Goal: Transaction & Acquisition: Purchase product/service

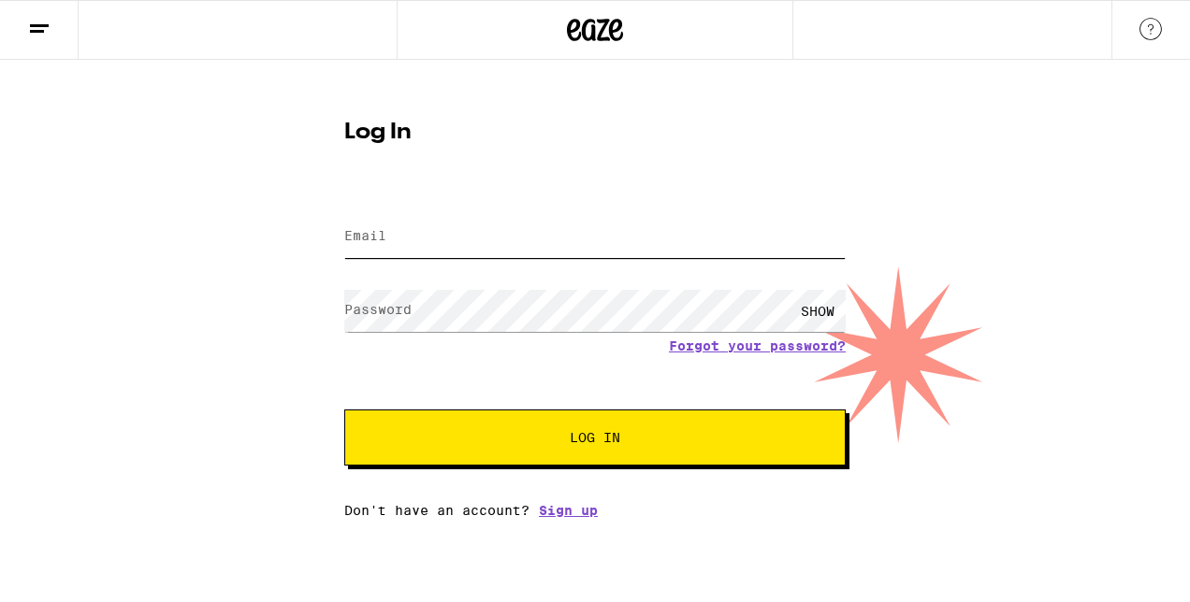
type input "[PERSON_NAME][EMAIL_ADDRESS][DOMAIN_NAME]"
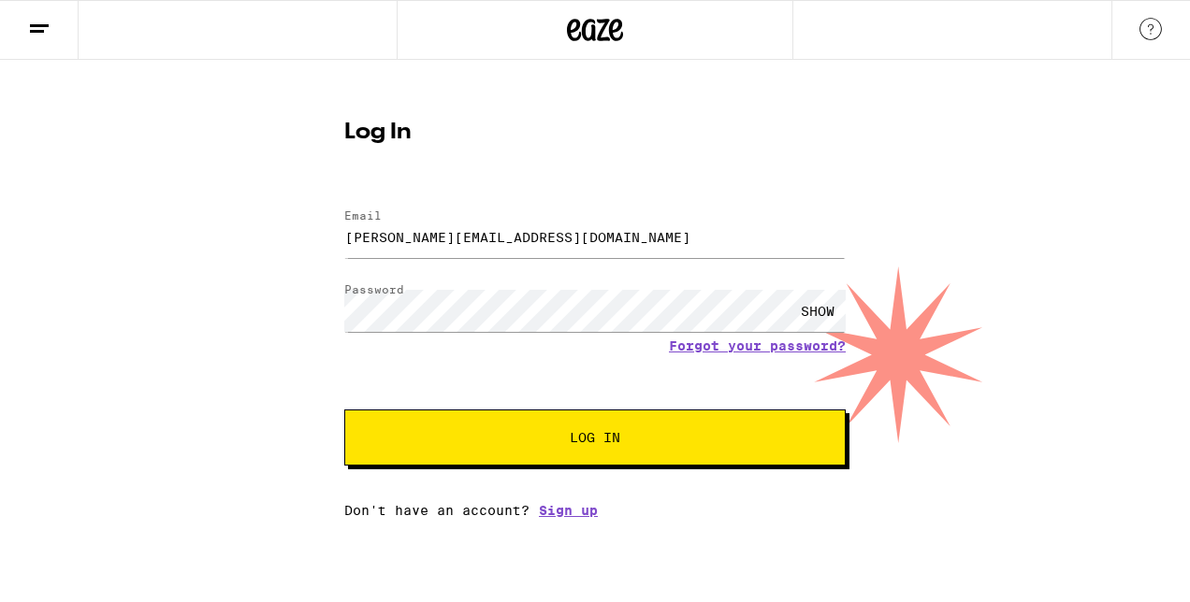
click at [617, 434] on span "Log In" at bounding box center [595, 437] width 51 height 13
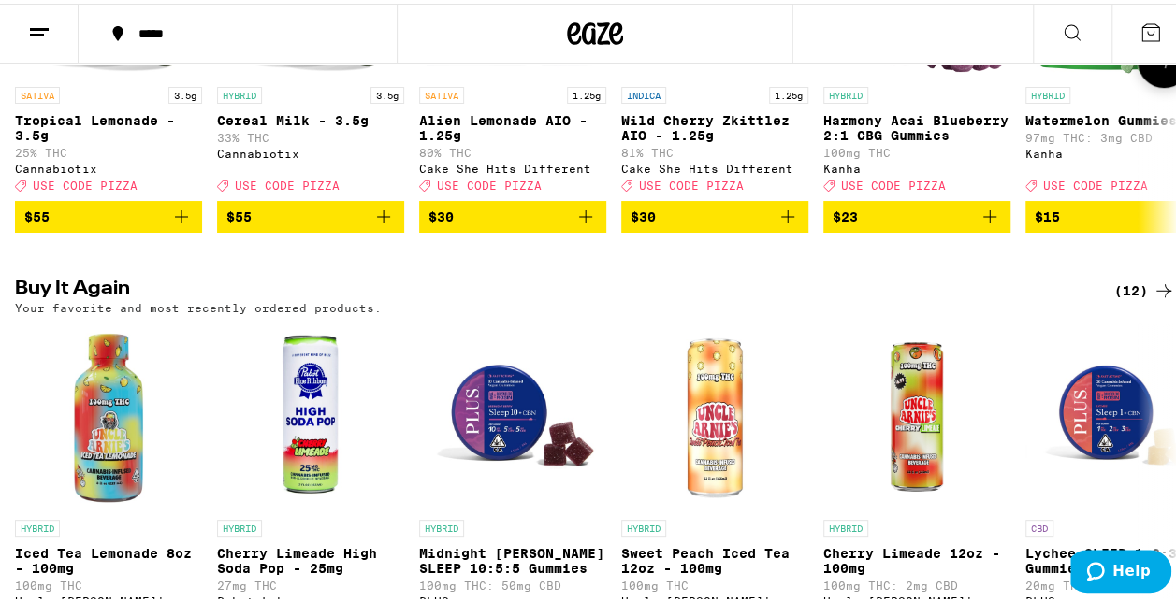
scroll to position [561, 0]
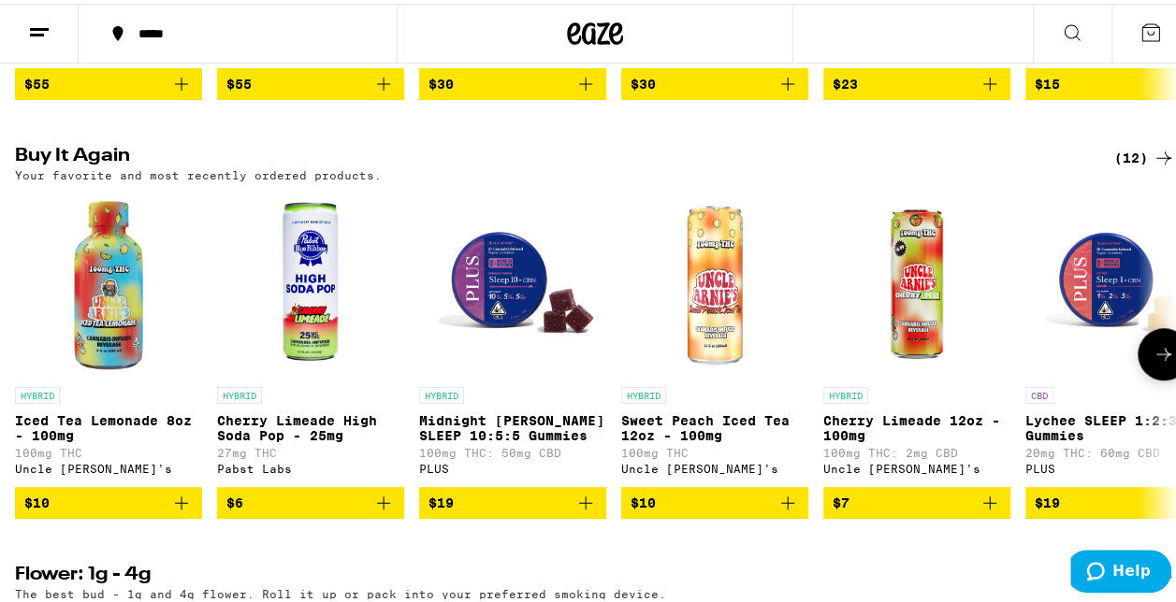
click at [185, 511] on icon "Add to bag" at bounding box center [181, 499] width 22 height 22
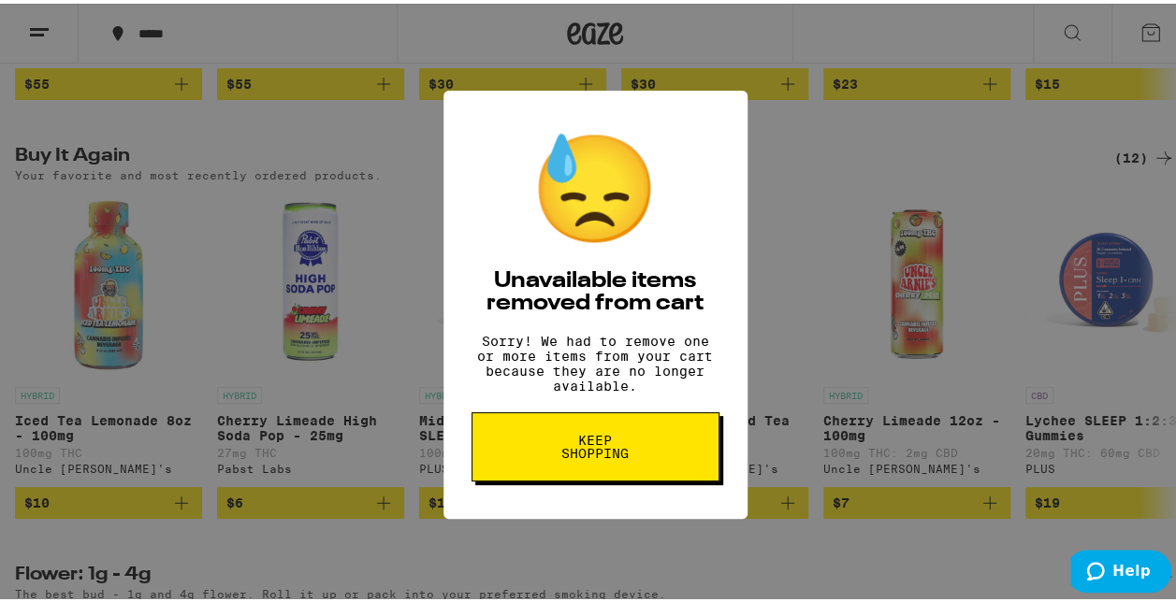
click at [1128, 35] on div "😓 Unavailable items removed from cart Sorry! We had to remove one or more items…" at bounding box center [595, 301] width 1190 height 602
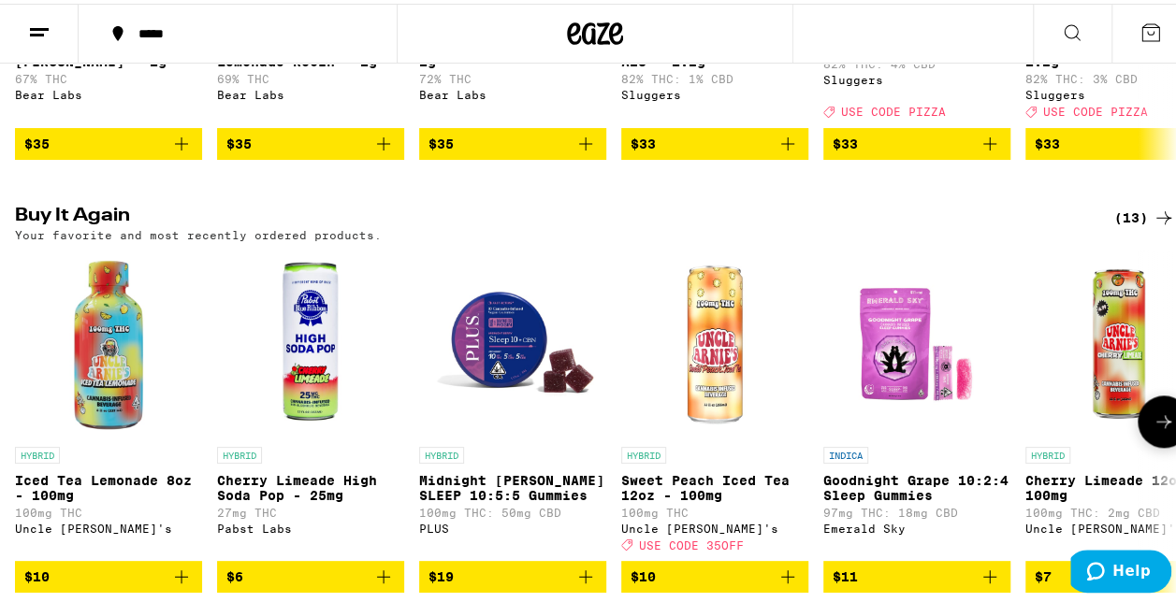
scroll to position [1029, 0]
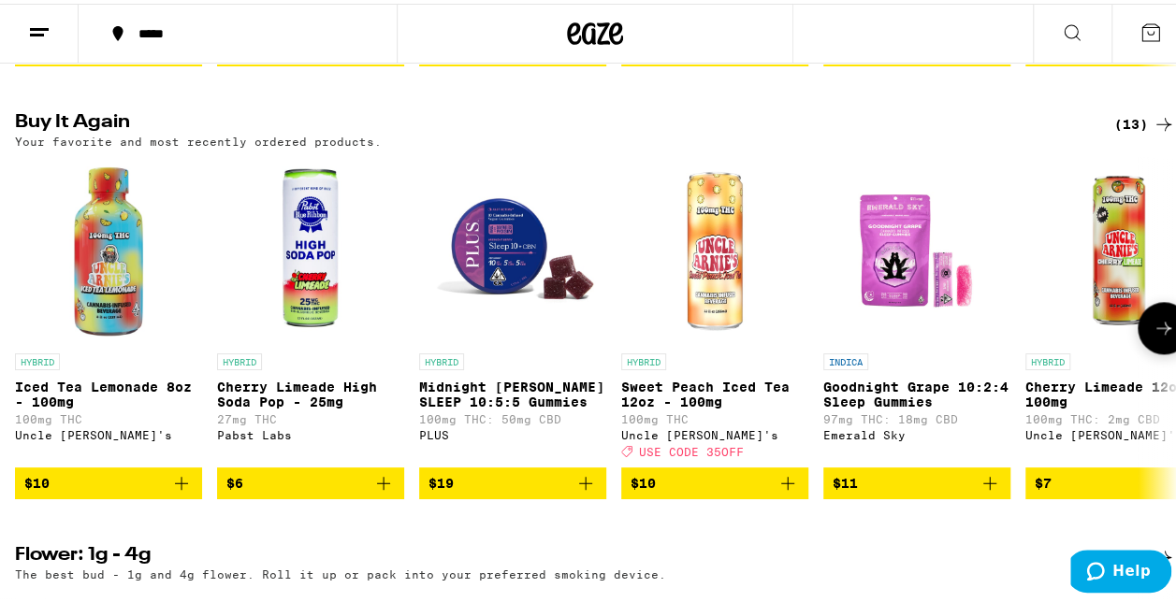
click at [95, 491] on span "$10" at bounding box center [108, 480] width 168 height 22
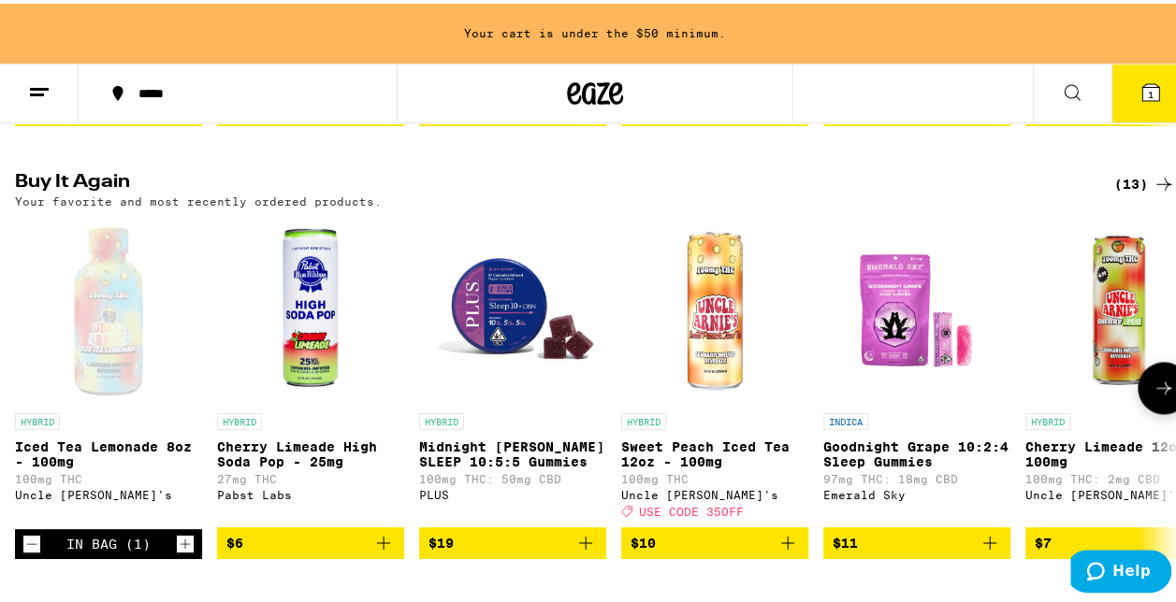
scroll to position [1089, 0]
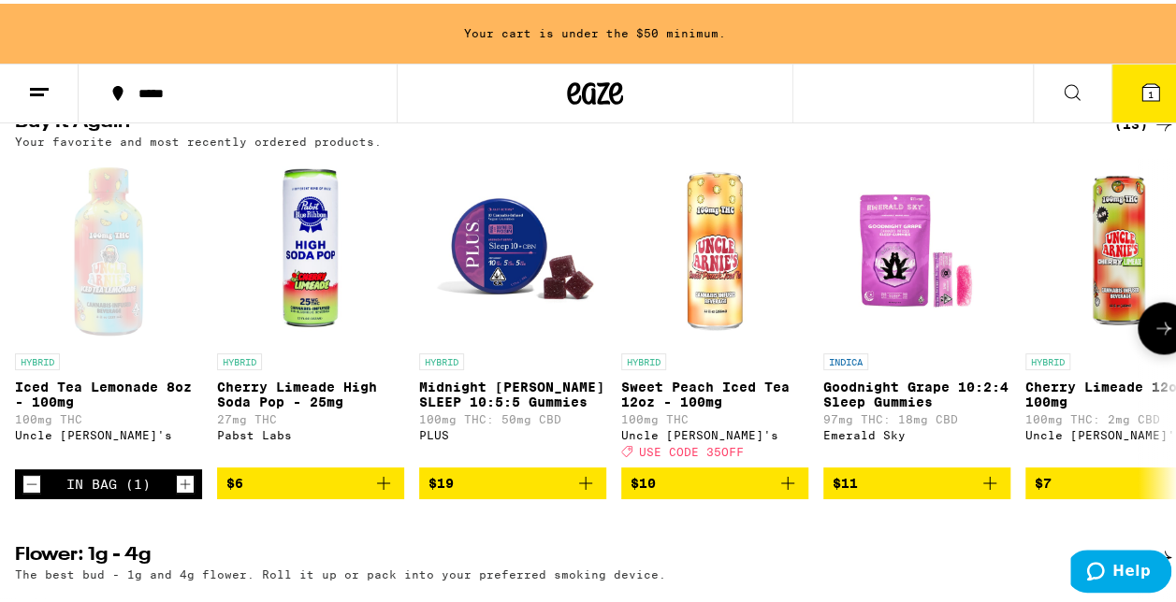
click at [183, 492] on icon "Increment" at bounding box center [185, 481] width 17 height 22
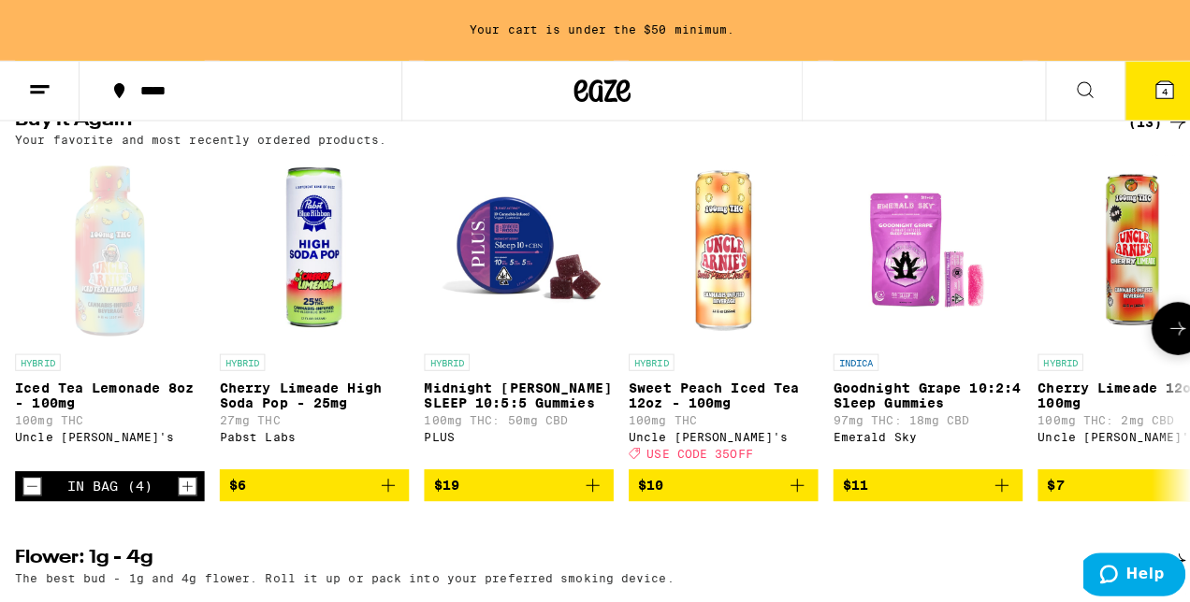
scroll to position [1029, 0]
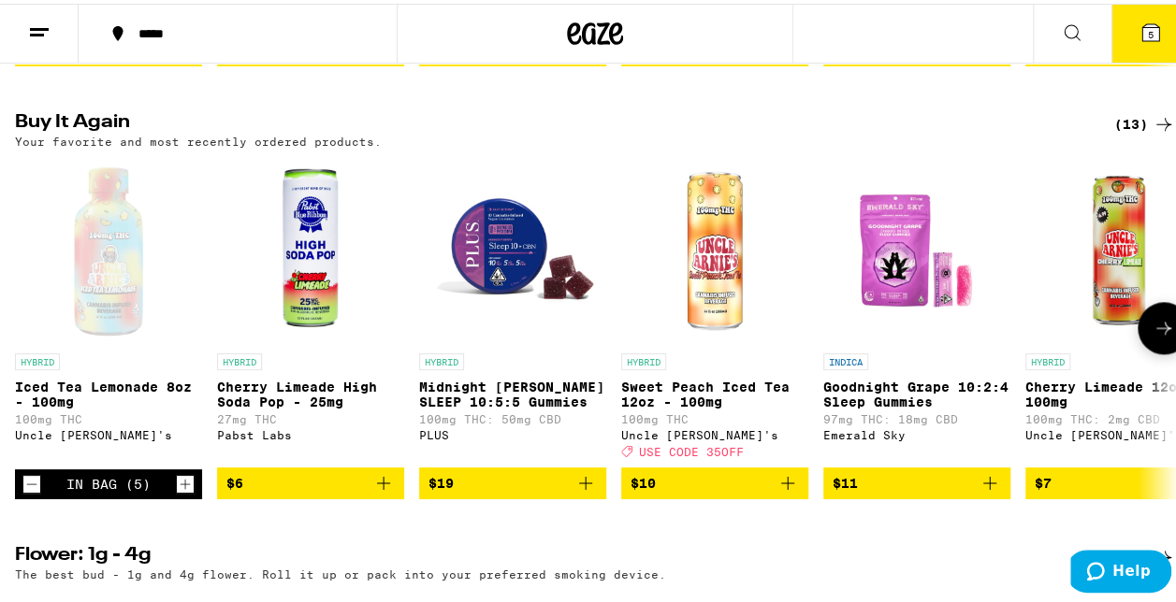
click at [183, 492] on icon "Increment" at bounding box center [185, 481] width 17 height 22
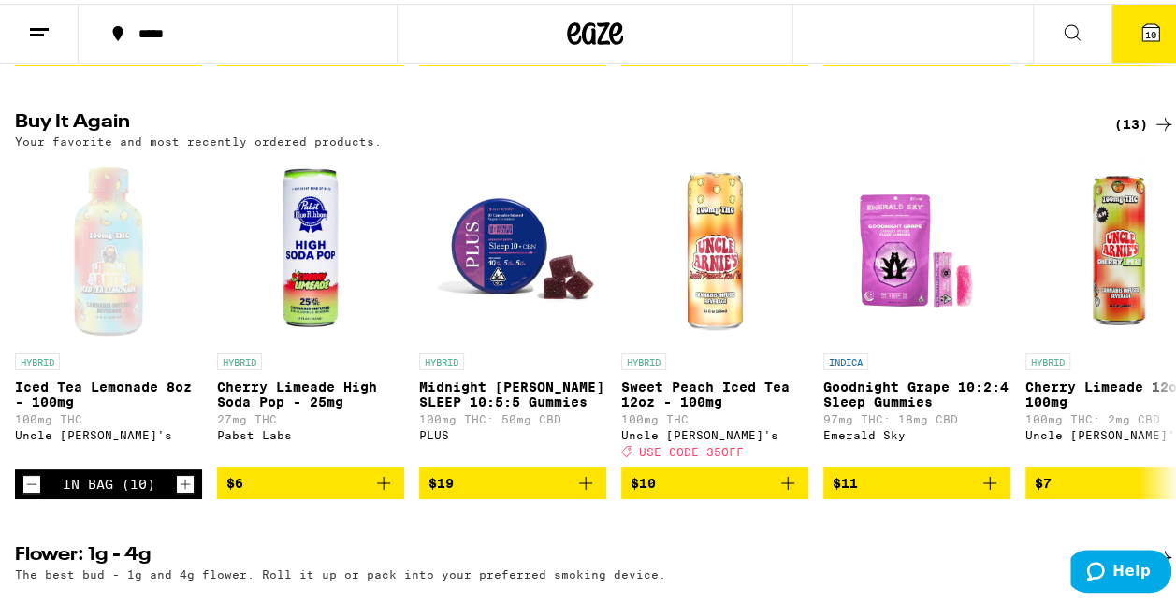
click at [1145, 36] on span "10" at bounding box center [1150, 30] width 11 height 11
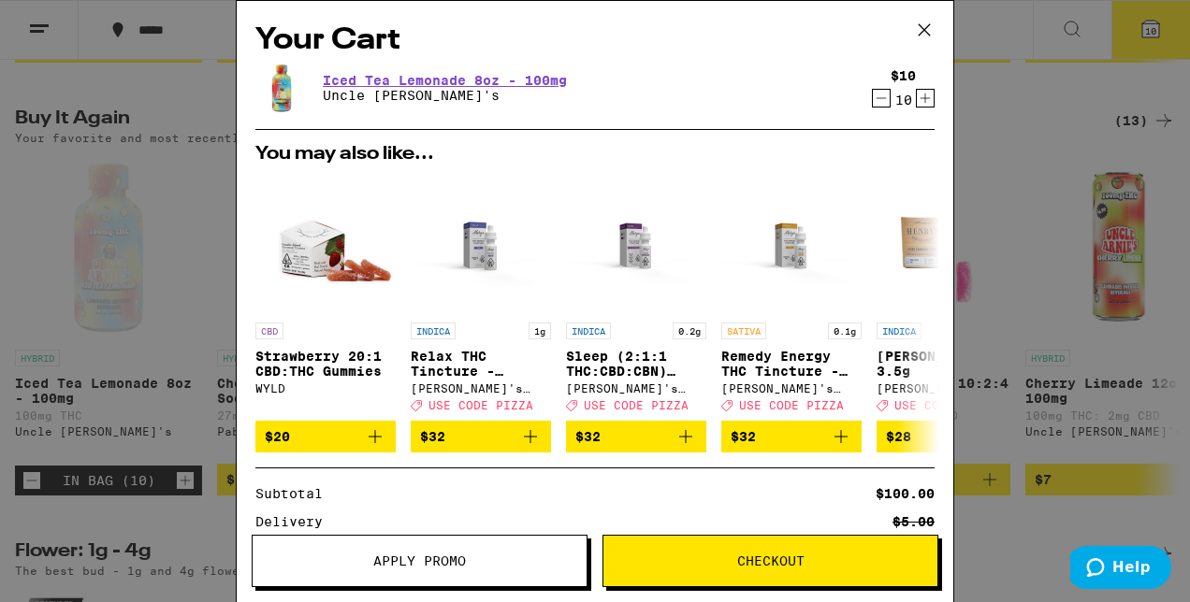
click at [773, 562] on span "Checkout" at bounding box center [770, 561] width 67 height 13
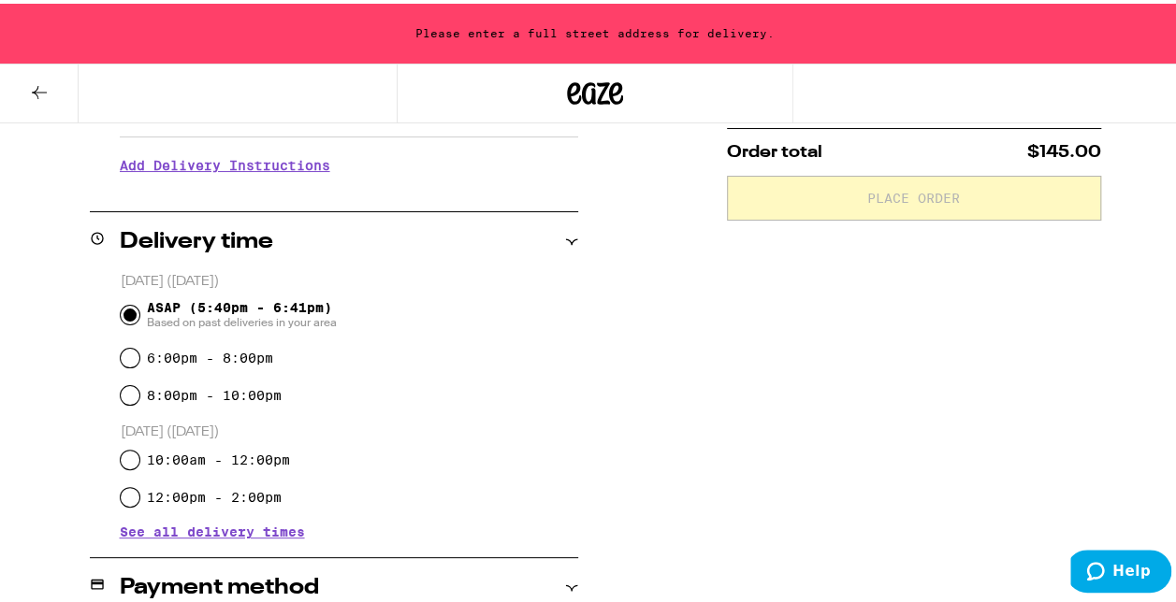
scroll to position [655, 0]
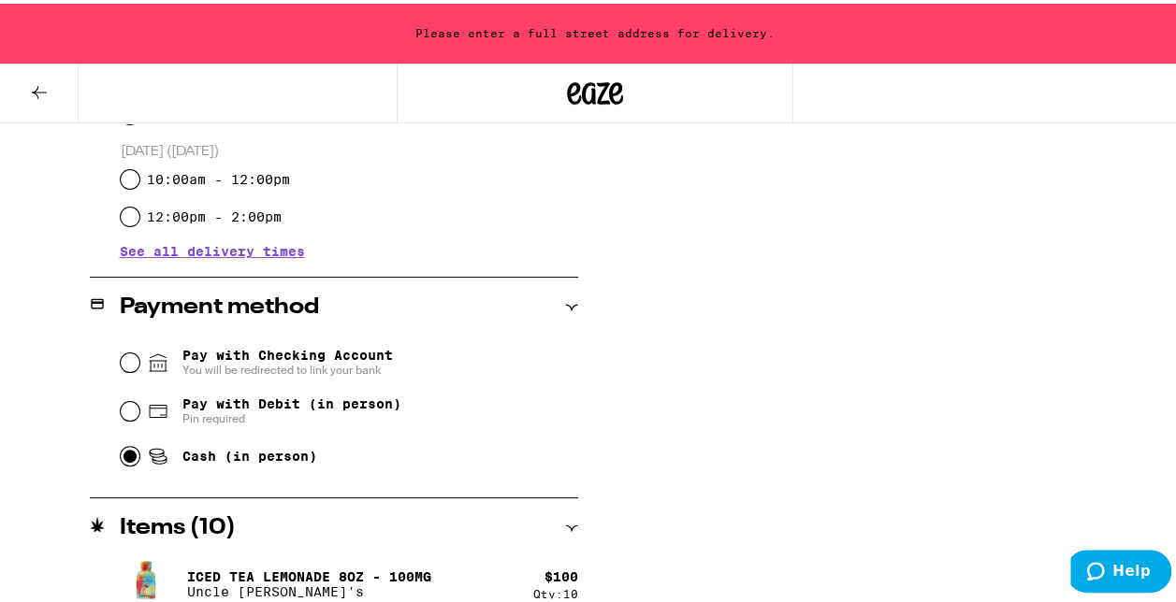
click at [125, 455] on input "Cash (in person)" at bounding box center [130, 452] width 19 height 19
radio input "true"
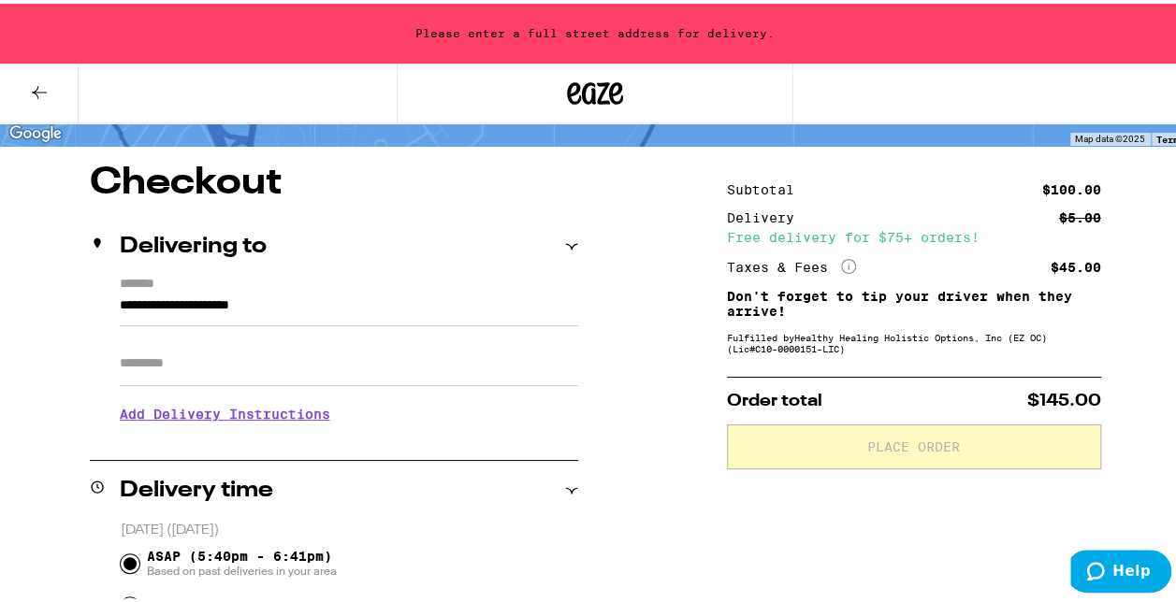
scroll to position [187, 0]
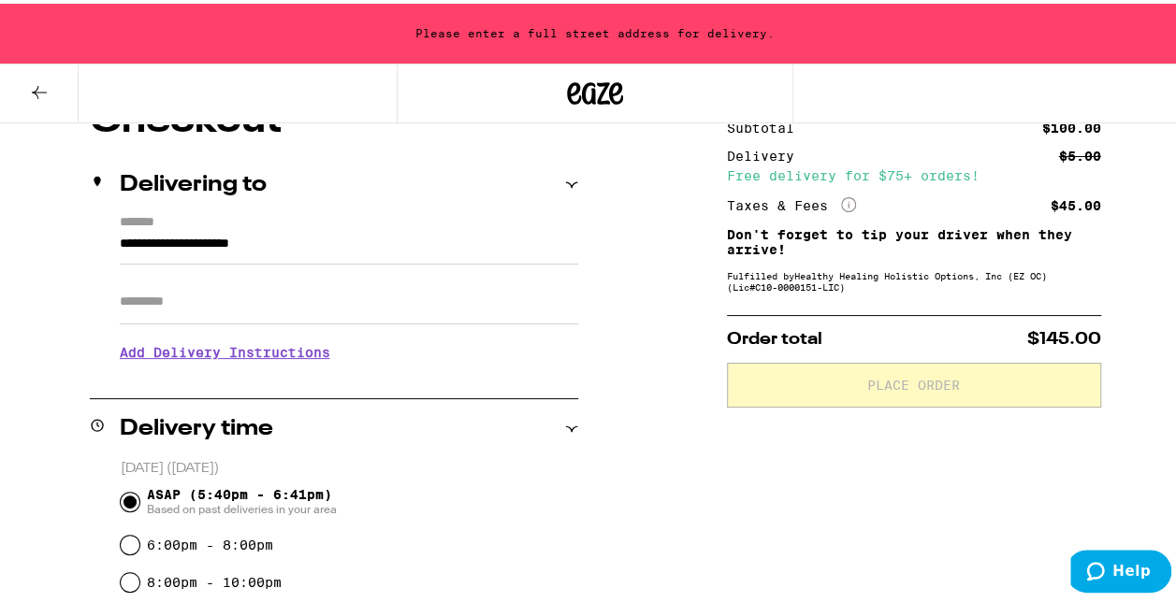
click at [221, 231] on input "**********" at bounding box center [349, 245] width 458 height 32
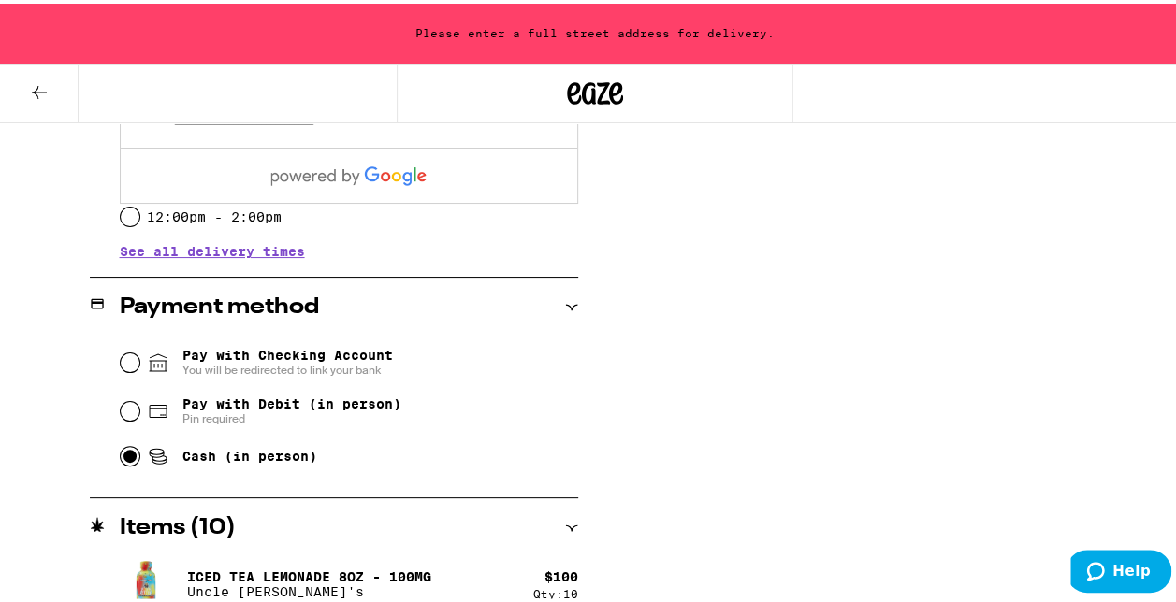
scroll to position [0, 0]
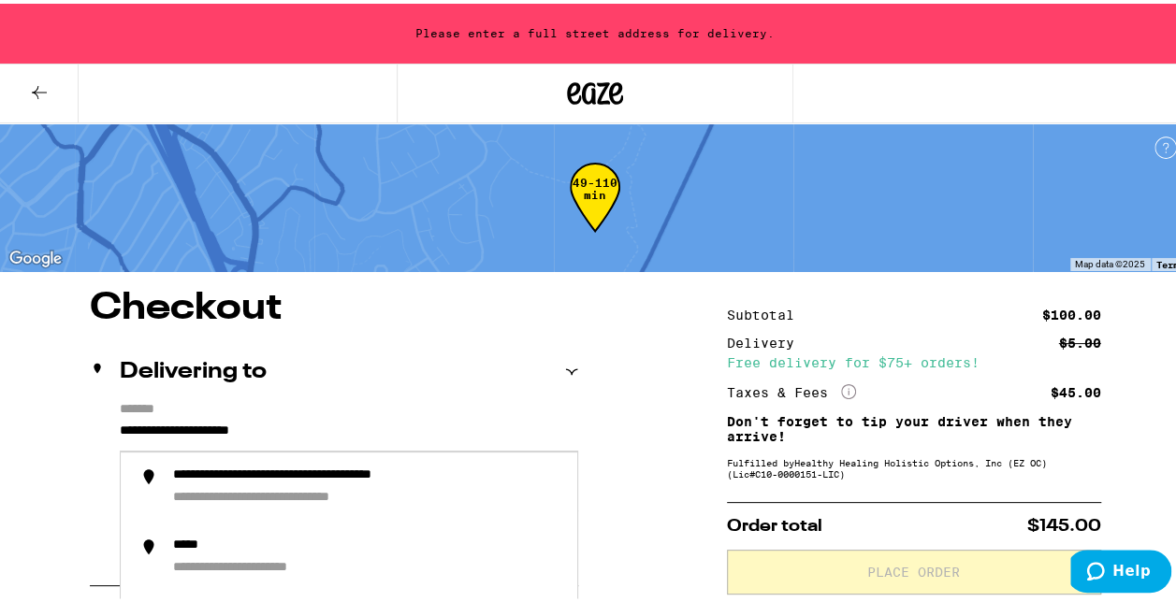
click at [254, 421] on input "**********" at bounding box center [349, 432] width 458 height 32
click at [168, 427] on input "**********" at bounding box center [349, 432] width 458 height 32
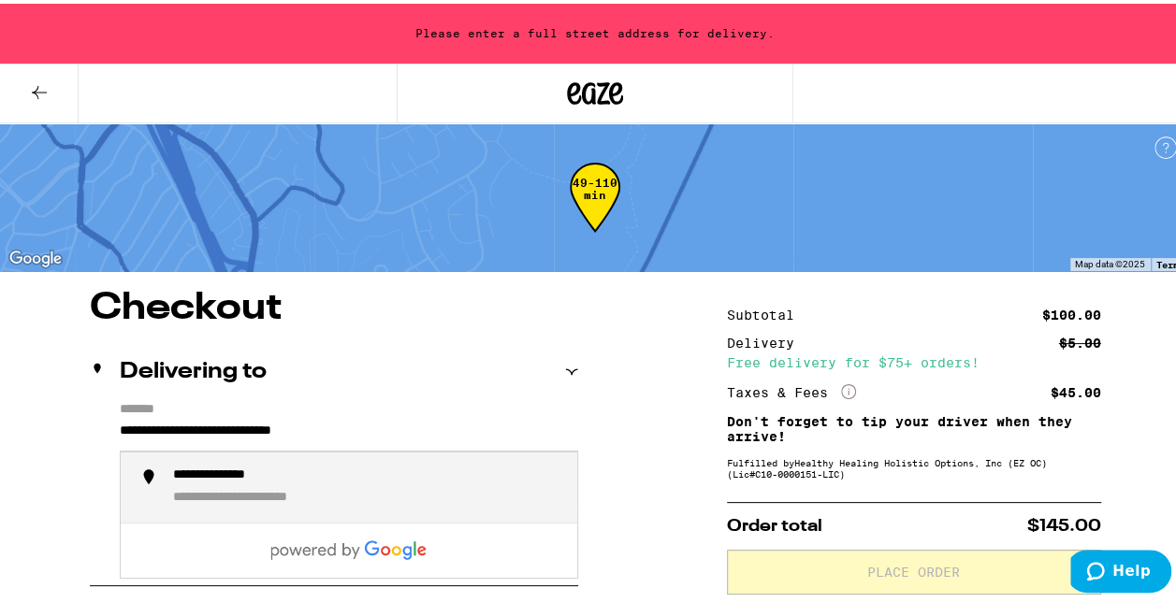
click at [370, 484] on div "**********" at bounding box center [367, 484] width 389 height 40
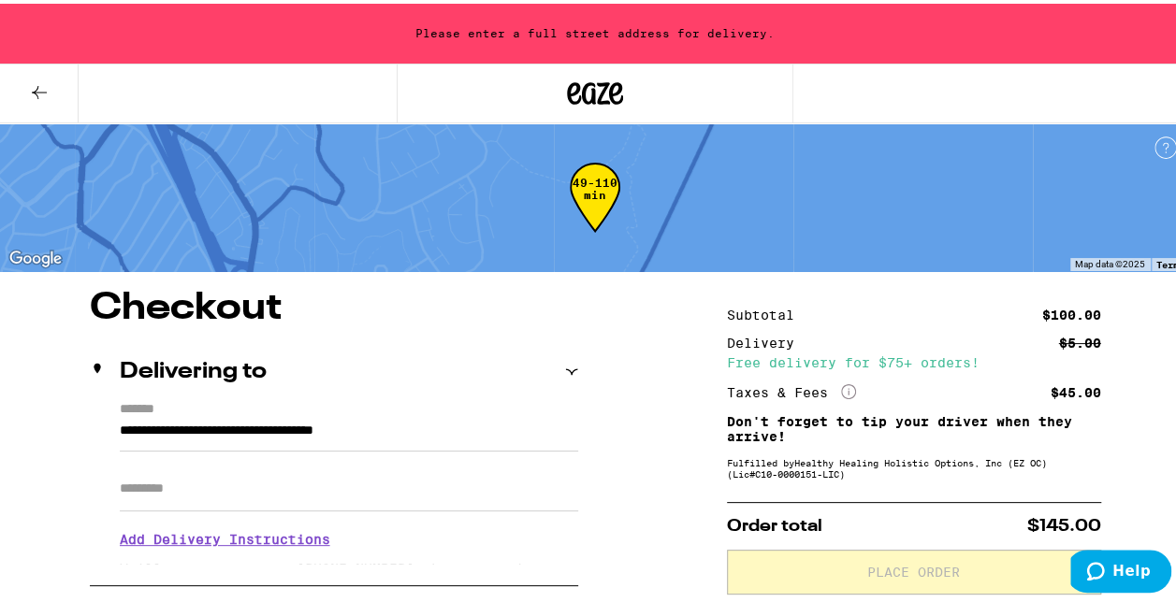
type input "**********"
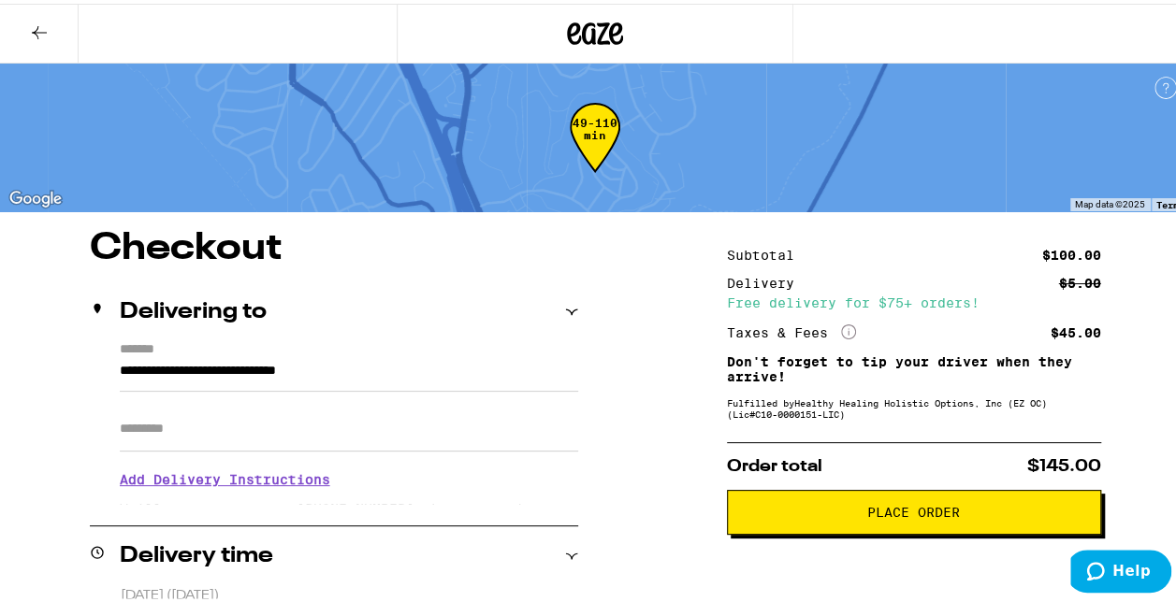
scroll to position [187, 0]
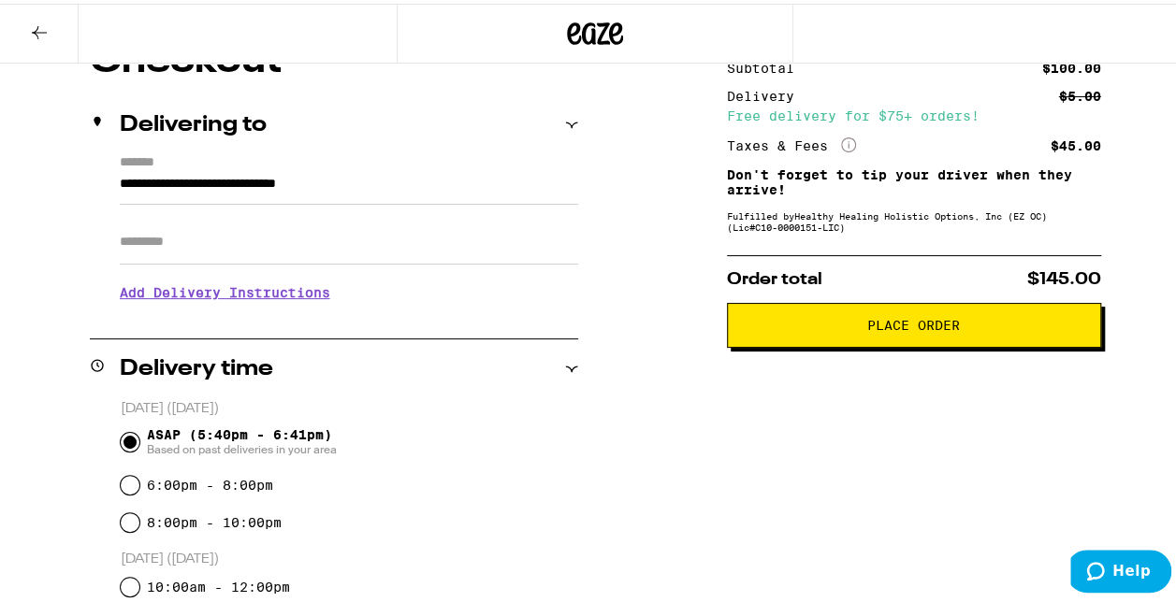
click at [926, 328] on span "Place Order" at bounding box center [913, 321] width 93 height 13
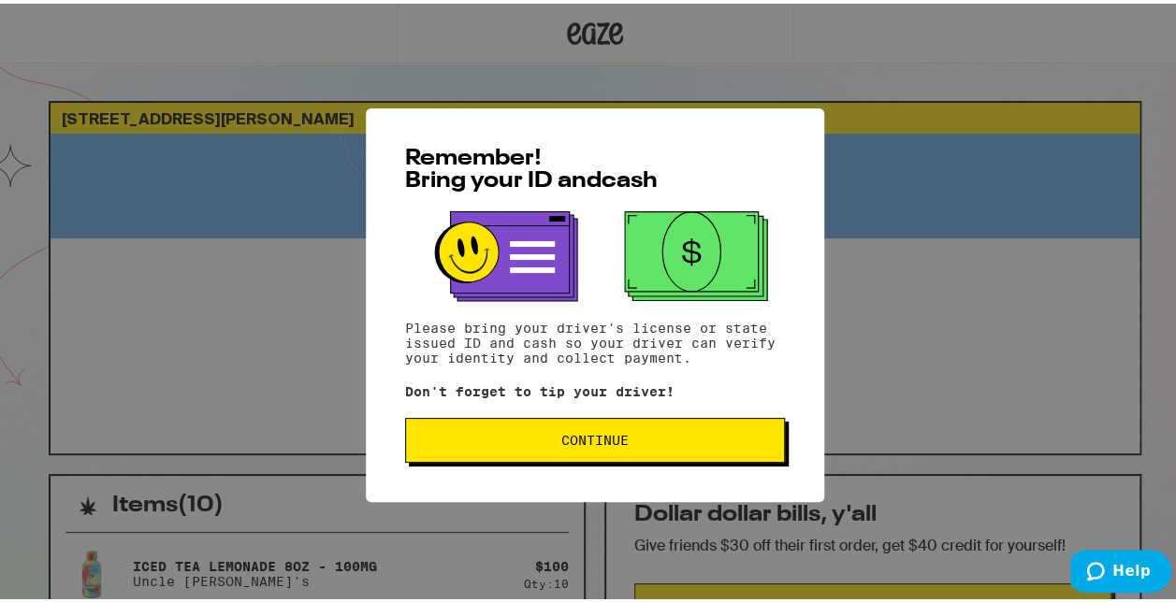
click at [599, 443] on span "Continue" at bounding box center [594, 436] width 67 height 13
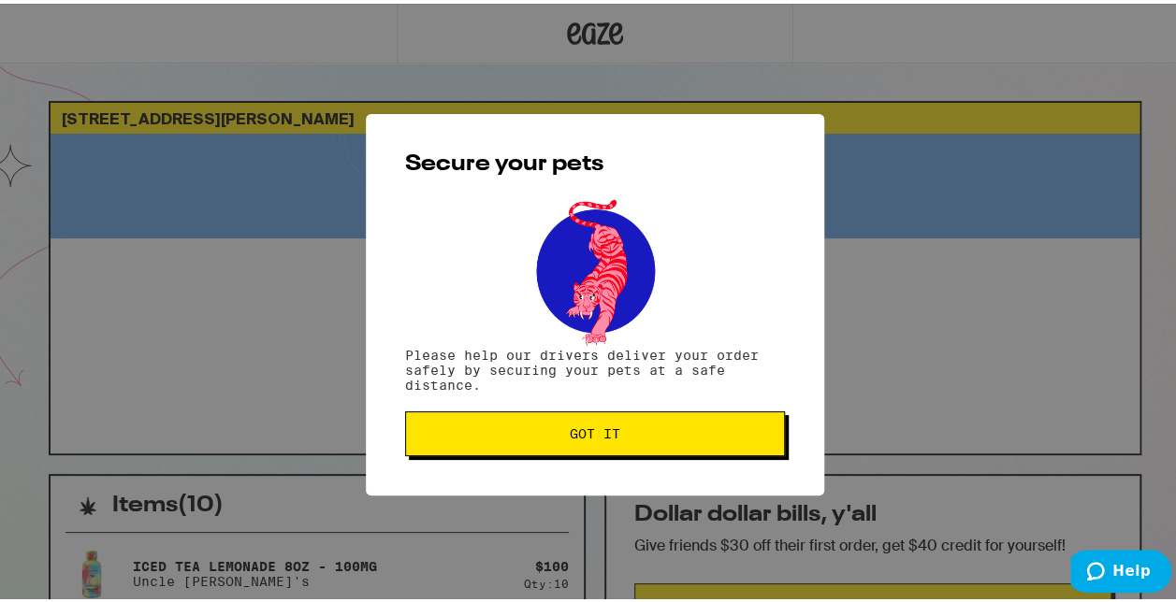
click at [599, 445] on button "Got it" at bounding box center [595, 430] width 380 height 45
